Goal: Communication & Community: Answer question/provide support

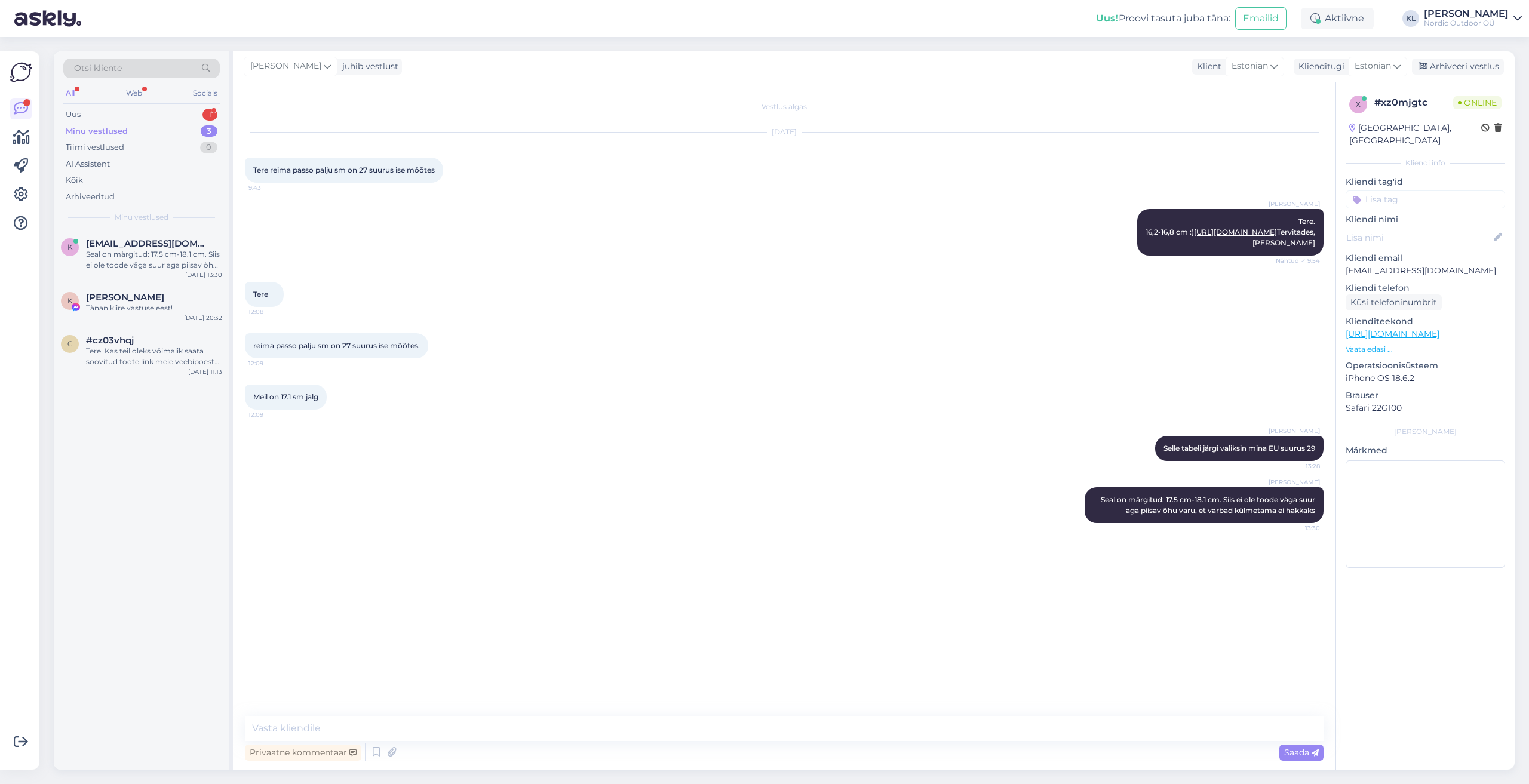
click at [92, 126] on div "Minu vestlused" at bounding box center [96, 131] width 62 height 12
click at [76, 115] on div "Uus" at bounding box center [73, 115] width 15 height 12
click at [176, 251] on div "[PERSON_NAME], tegin tellimuse [PERSON_NAME] ja arveldusarvelt näitab, et raha …" at bounding box center [154, 260] width 136 height 22
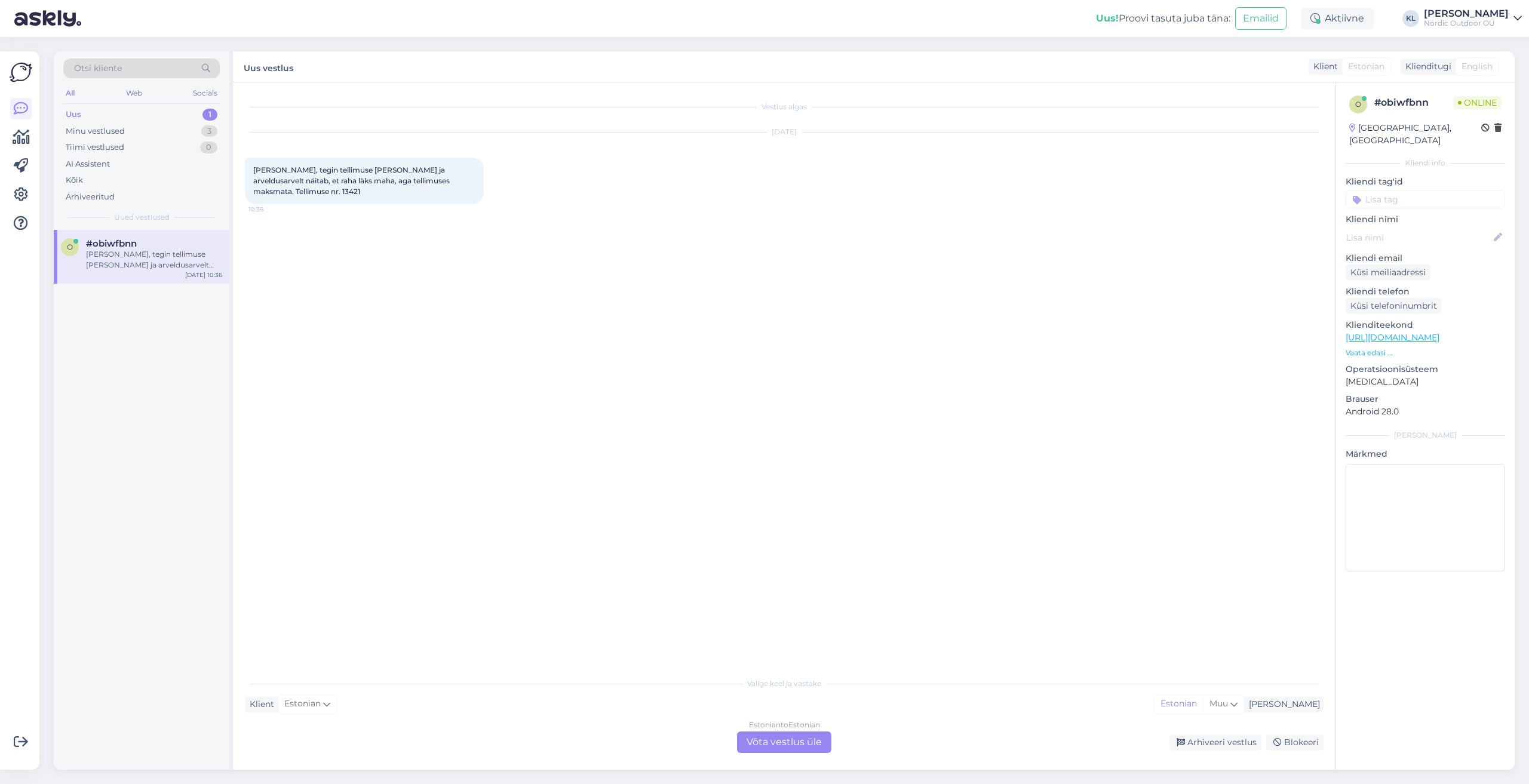
click at [780, 742] on div "Estonian to Estonian Võta vestlus üle" at bounding box center [784, 742] width 94 height 22
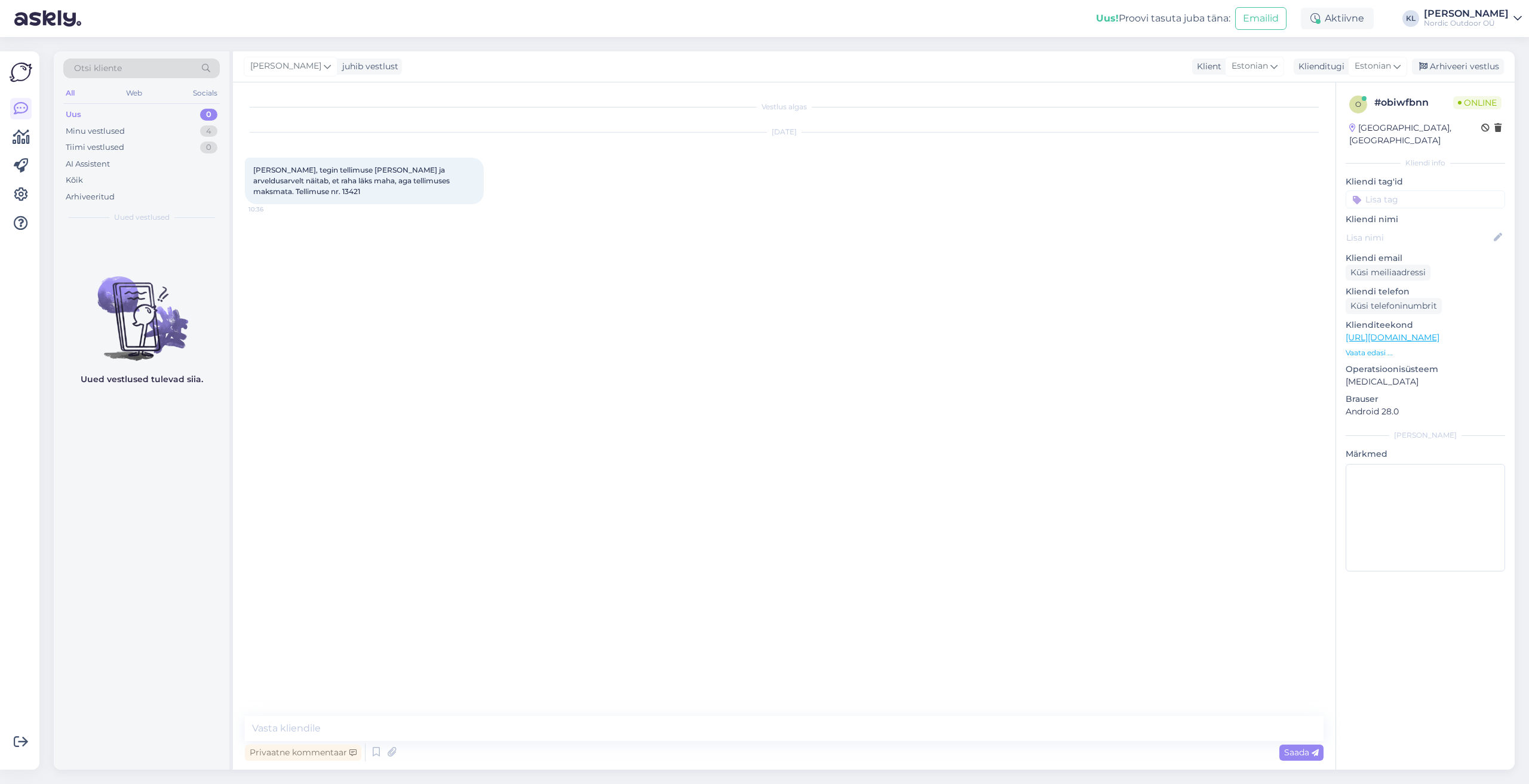
click at [451, 181] on span "[PERSON_NAME], tegin tellimuse [PERSON_NAME] ja arveldusarvelt näitab, et raha …" at bounding box center [352, 180] width 198 height 30
copy div "13421 10:36"
click at [330, 727] on textarea at bounding box center [784, 728] width 1078 height 25
click at [269, 729] on textarea at bounding box center [784, 728] width 1078 height 25
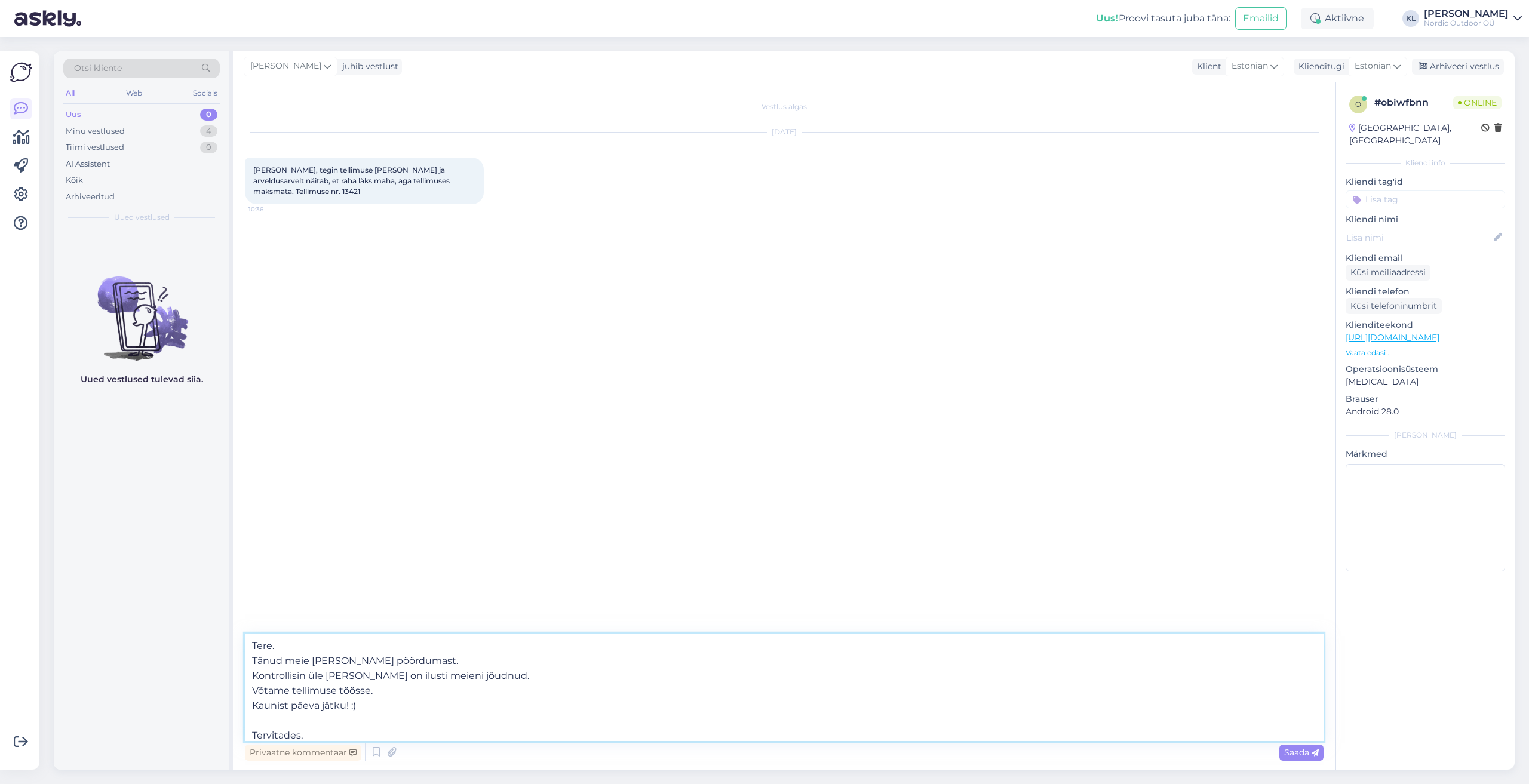
scroll to position [15, 0]
type textarea "Tere. Tänud meie [PERSON_NAME] pöördumast. Kontrollisin üle [PERSON_NAME] on il…"
